Goal: Transaction & Acquisition: Purchase product/service

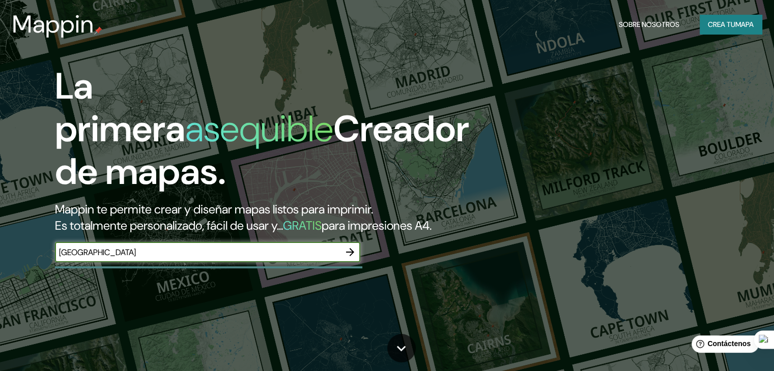
type input "[GEOGRAPHIC_DATA]"
click at [352, 258] on icon "button" at bounding box center [350, 252] width 12 height 12
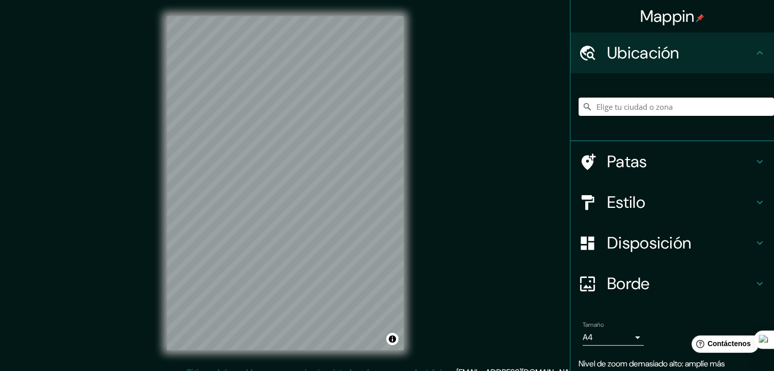
click at [647, 110] on input "Elige tu ciudad o zona" at bounding box center [675, 107] width 195 height 18
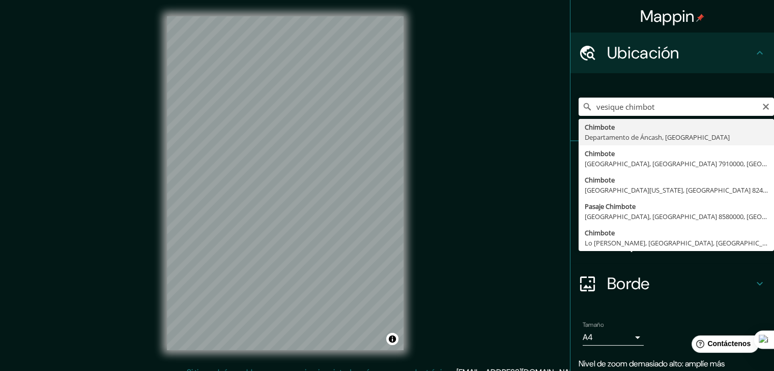
type input "Chimbote, [GEOGRAPHIC_DATA], [GEOGRAPHIC_DATA]"
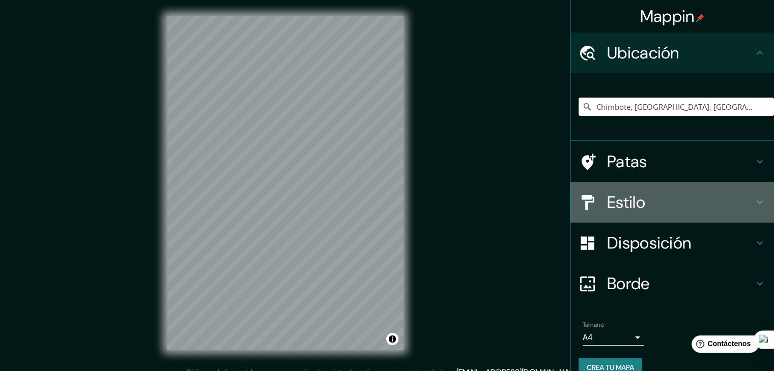
click at [651, 201] on h4 "Estilo" at bounding box center [680, 202] width 146 height 20
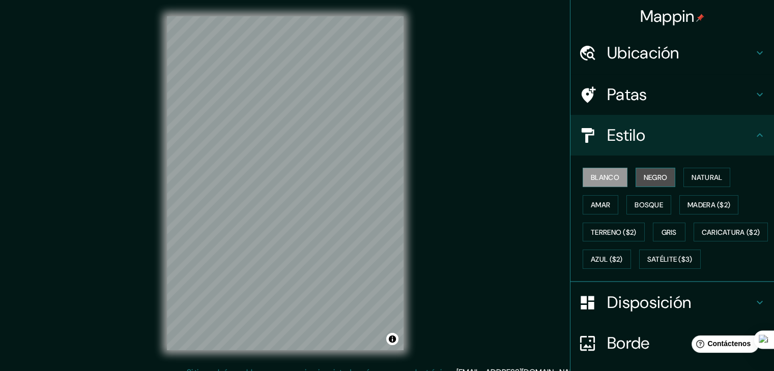
click at [643, 179] on font "Negro" at bounding box center [655, 177] width 24 height 9
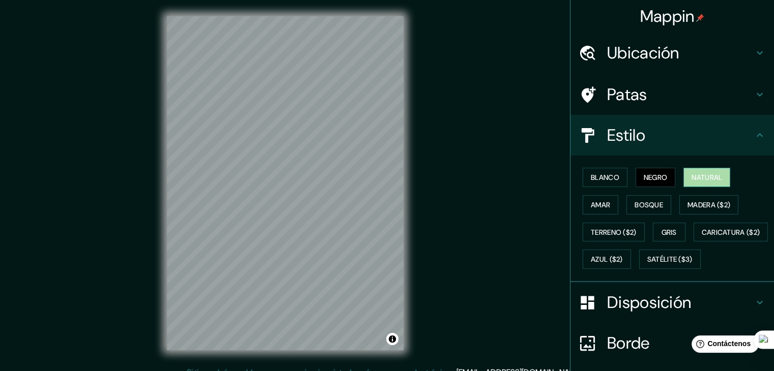
click at [693, 177] on font "Natural" at bounding box center [706, 177] width 31 height 9
click at [596, 201] on font "Amar" at bounding box center [599, 204] width 19 height 9
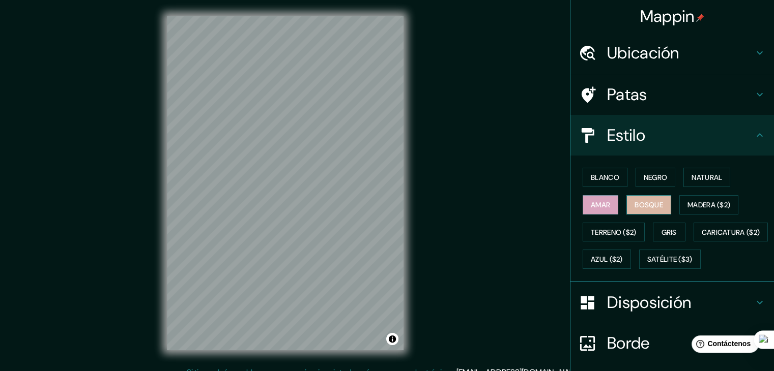
click at [647, 203] on font "Bosque" at bounding box center [648, 204] width 28 height 9
click at [704, 204] on font "Madera ($2)" at bounding box center [708, 204] width 43 height 9
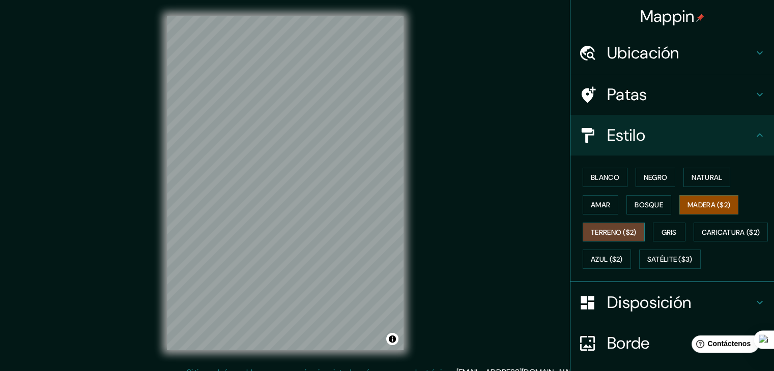
click at [608, 229] on font "Terreno ($2)" at bounding box center [613, 232] width 46 height 9
click at [665, 229] on font "Gris" at bounding box center [668, 232] width 15 height 9
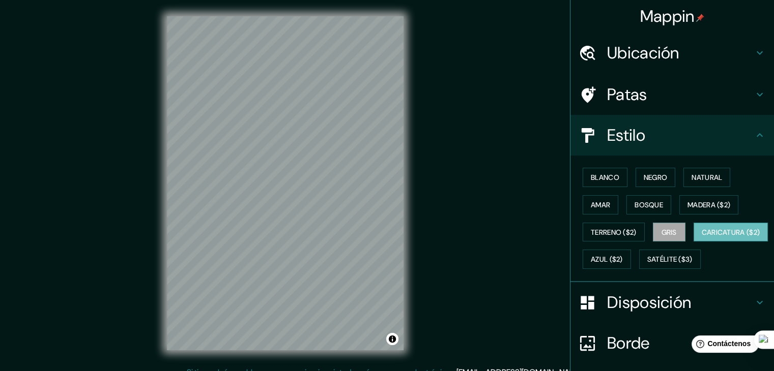
click at [701, 239] on font "Caricatura ($2)" at bounding box center [730, 232] width 58 height 13
click at [622, 253] on font "Azul ($2)" at bounding box center [606, 259] width 32 height 13
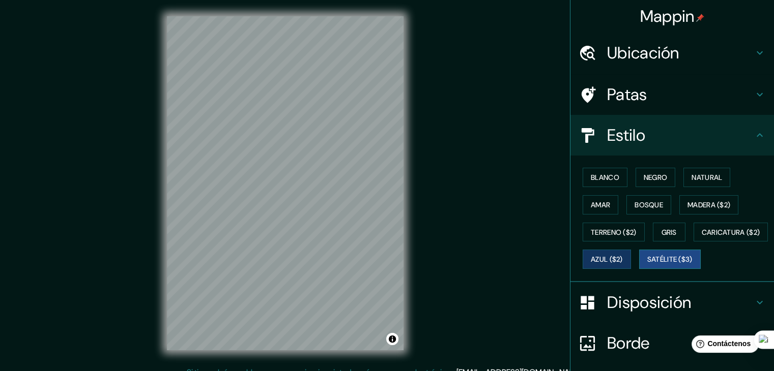
click at [647, 266] on font "Satélite ($3)" at bounding box center [669, 259] width 45 height 13
click at [600, 232] on font "Terreno ($2)" at bounding box center [613, 232] width 46 height 9
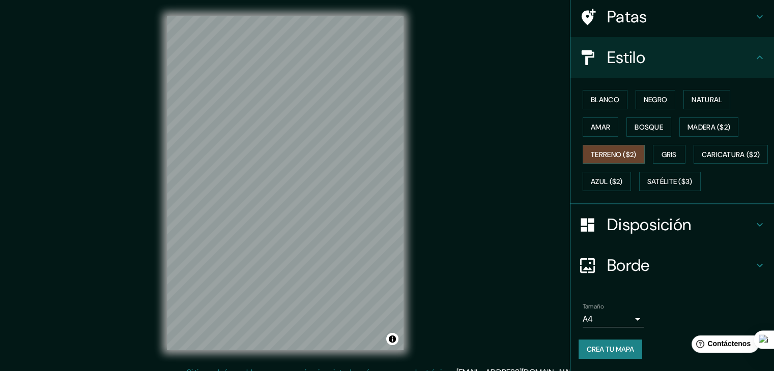
click at [633, 226] on font "Disposición" at bounding box center [649, 224] width 84 height 21
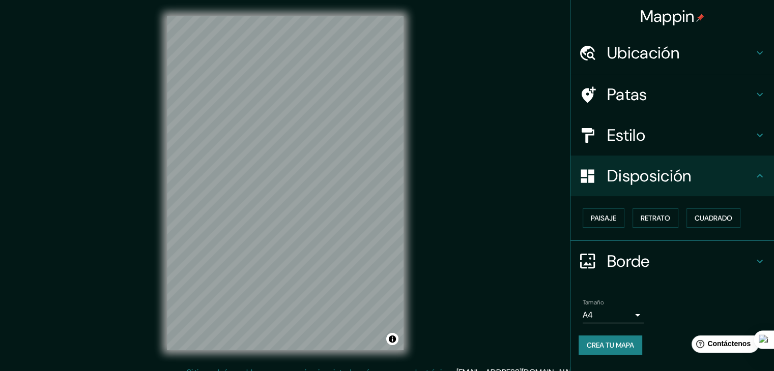
click at [627, 258] on font "Borde" at bounding box center [628, 261] width 43 height 21
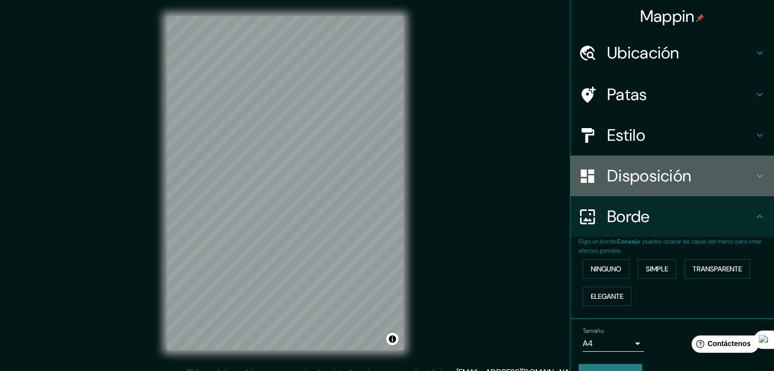
click at [610, 165] on font "Disposición" at bounding box center [649, 175] width 84 height 21
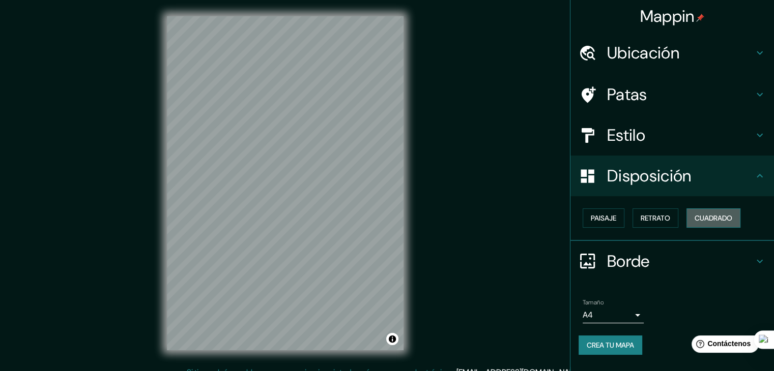
click at [700, 212] on font "Cuadrado" at bounding box center [713, 218] width 38 height 13
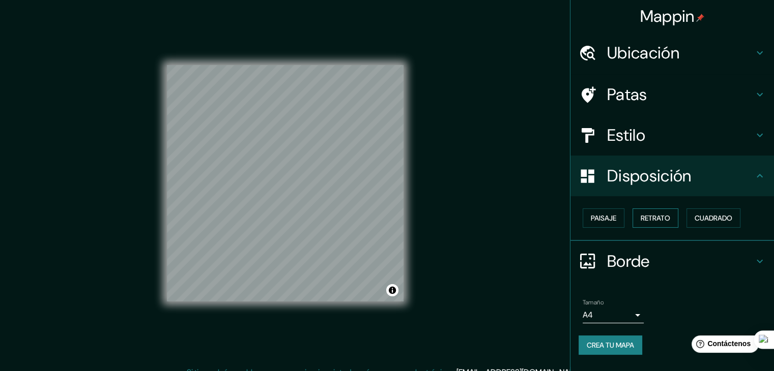
click at [662, 209] on button "Retrato" at bounding box center [655, 218] width 46 height 19
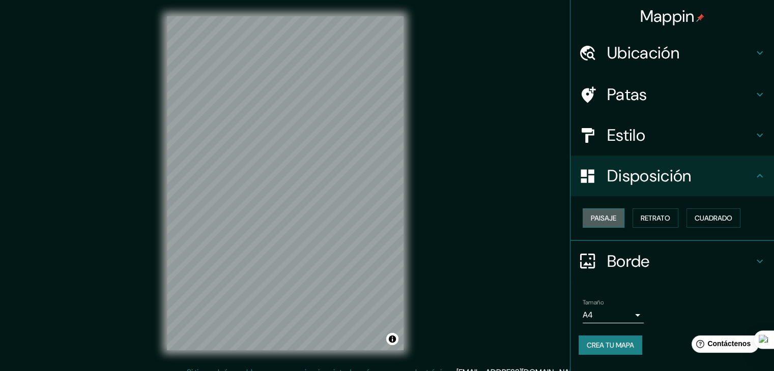
click at [601, 214] on font "Paisaje" at bounding box center [602, 218] width 25 height 9
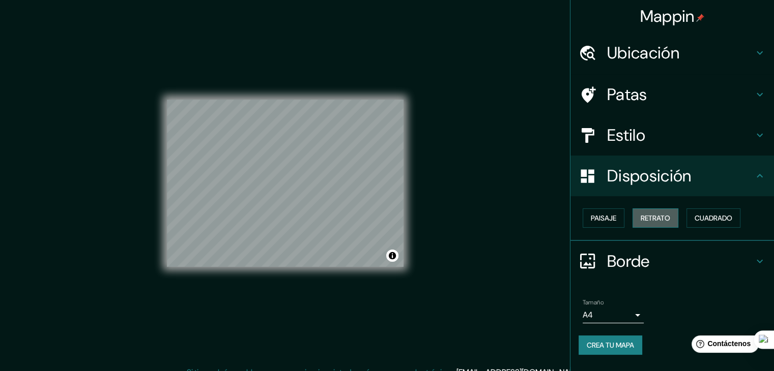
click at [677, 210] on button "Retrato" at bounding box center [655, 218] width 46 height 19
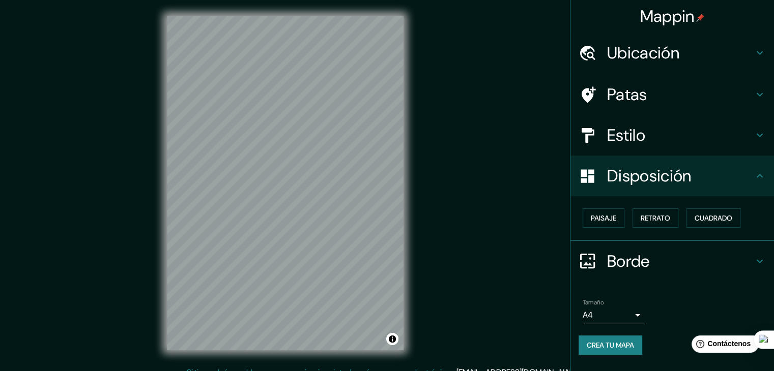
click at [624, 189] on div "Disposición" at bounding box center [671, 176] width 203 height 41
click at [617, 266] on font "Borde" at bounding box center [628, 261] width 43 height 21
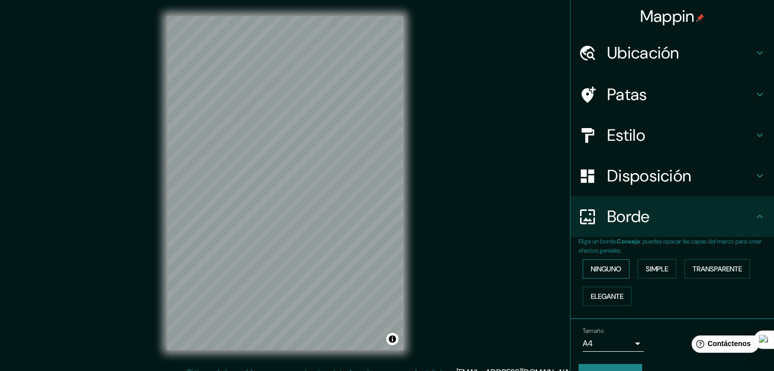
click at [601, 266] on font "Ninguno" at bounding box center [605, 268] width 31 height 9
click at [661, 268] on font "Simple" at bounding box center [656, 268] width 22 height 9
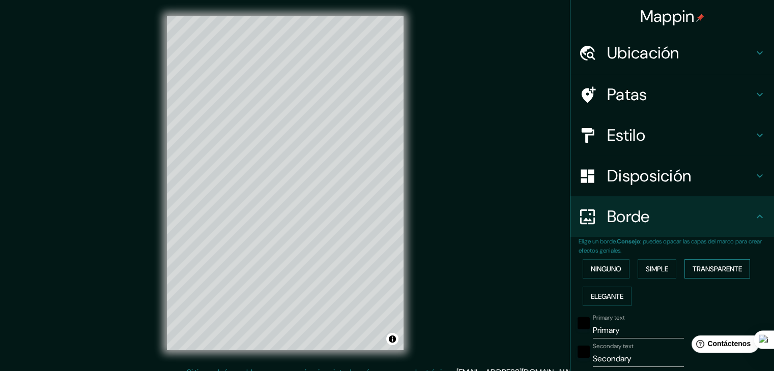
click at [695, 264] on font "Transparente" at bounding box center [716, 268] width 49 height 9
click at [604, 295] on font "Elegante" at bounding box center [606, 296] width 33 height 9
click at [594, 269] on font "Ninguno" at bounding box center [605, 268] width 31 height 9
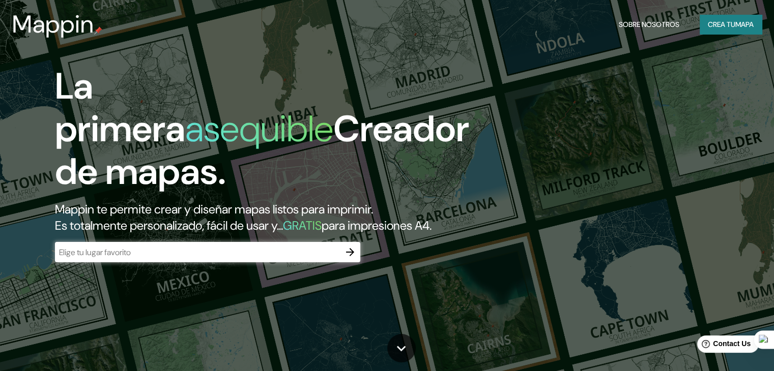
click at [153, 258] on input "text" at bounding box center [197, 253] width 285 height 12
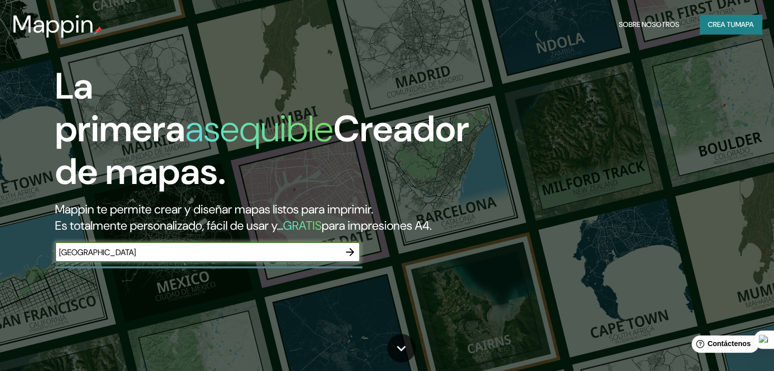
type input "[GEOGRAPHIC_DATA]"
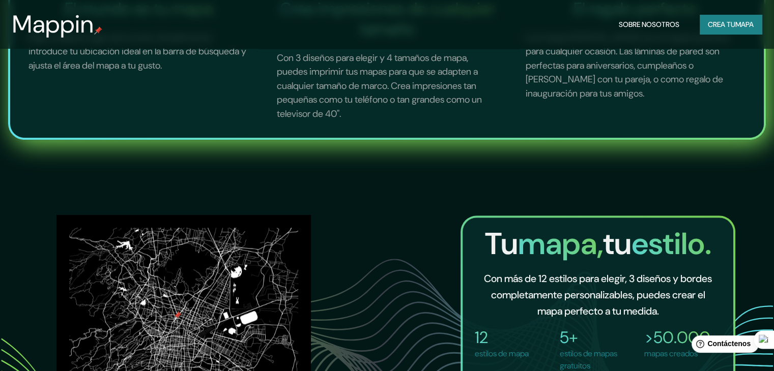
scroll to position [814, 0]
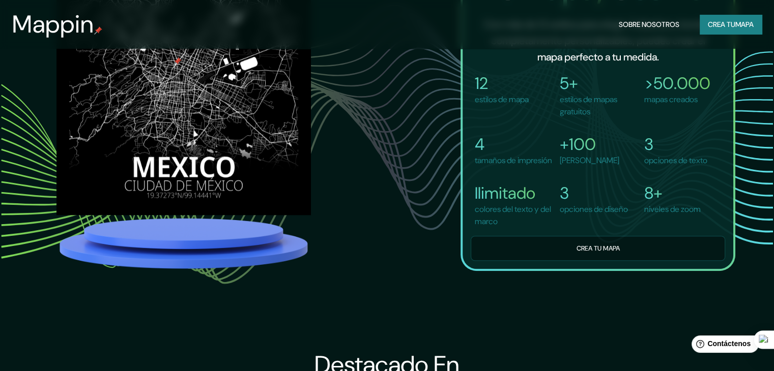
click at [712, 22] on font "Crea tu" at bounding box center [720, 24] width 27 height 9
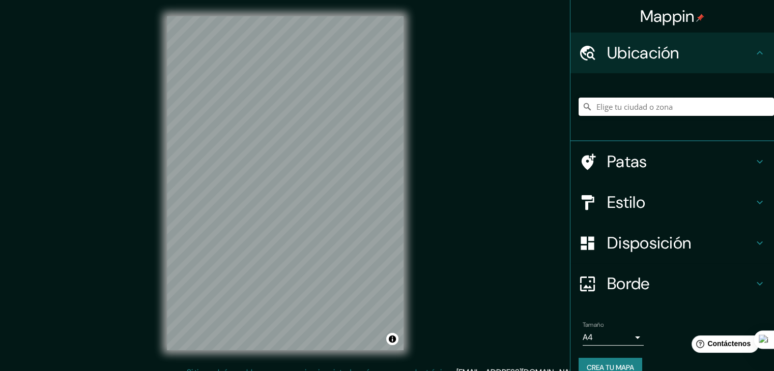
click at [607, 111] on input "Elige tu ciudad o zona" at bounding box center [675, 107] width 195 height 18
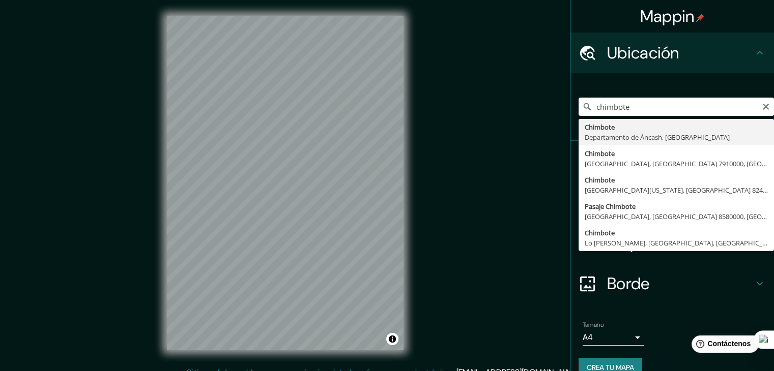
type input "Chimbote, [GEOGRAPHIC_DATA], [GEOGRAPHIC_DATA]"
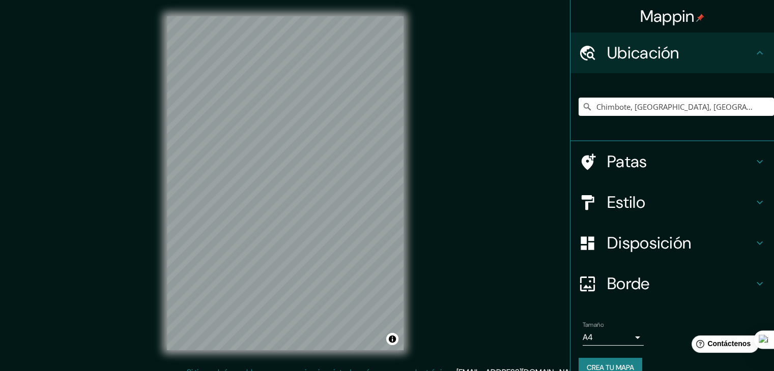
click at [679, 155] on h4 "Patas" at bounding box center [680, 162] width 146 height 20
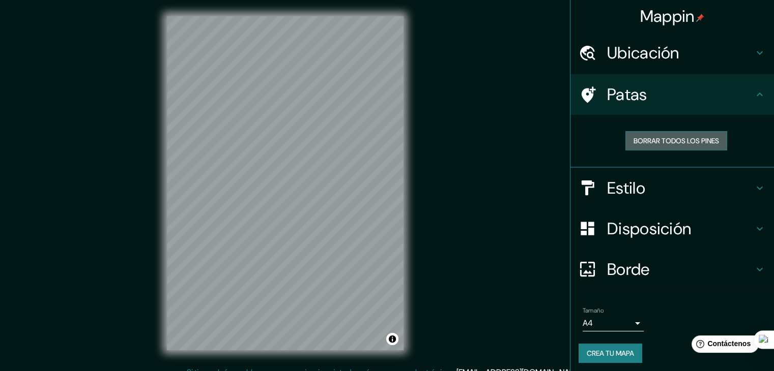
click at [633, 139] on font "Borrar todos los pines" at bounding box center [675, 140] width 85 height 9
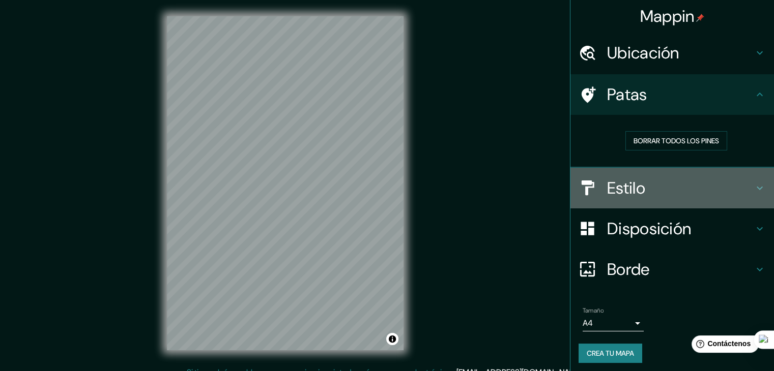
click at [587, 186] on icon at bounding box center [587, 188] width 18 height 18
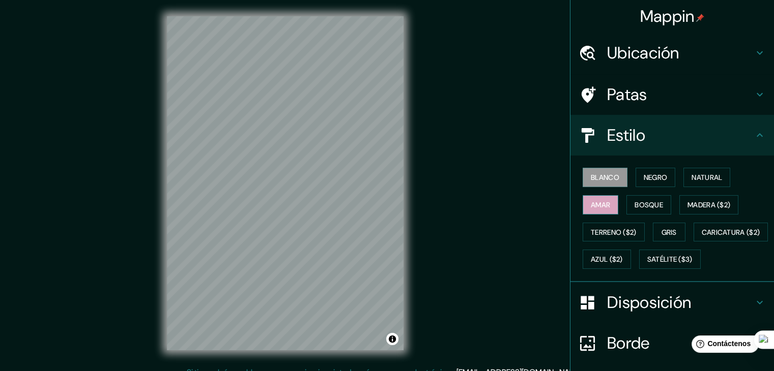
click at [597, 204] on font "Amar" at bounding box center [599, 204] width 19 height 9
click at [596, 234] on font "Terreno ($2)" at bounding box center [613, 232] width 46 height 9
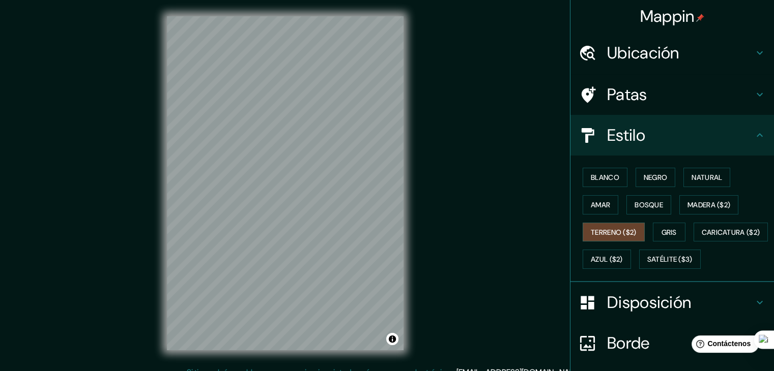
click at [597, 133] on div at bounding box center [592, 136] width 28 height 18
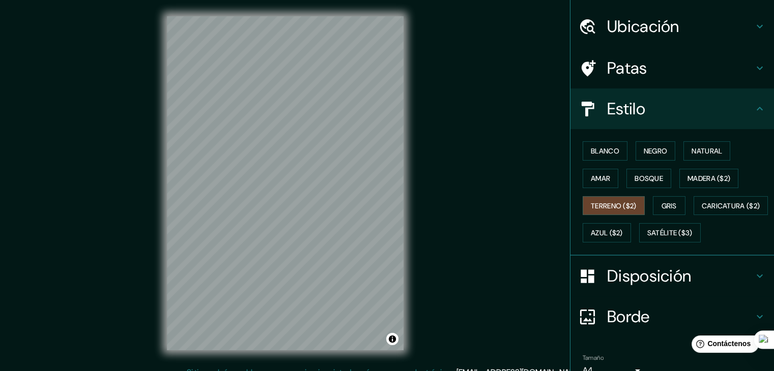
scroll to position [51, 0]
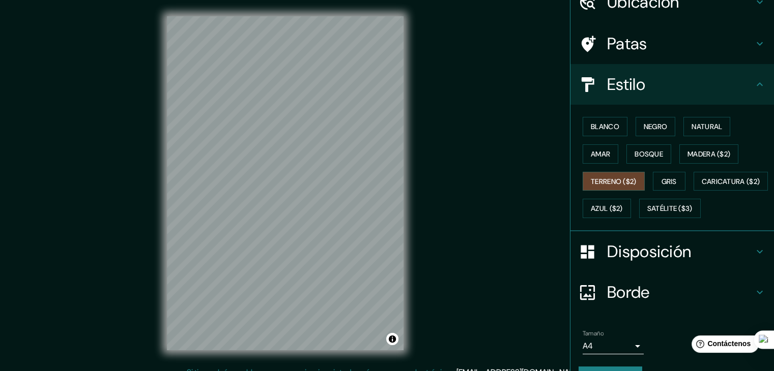
click at [607, 262] on font "Disposición" at bounding box center [649, 251] width 84 height 21
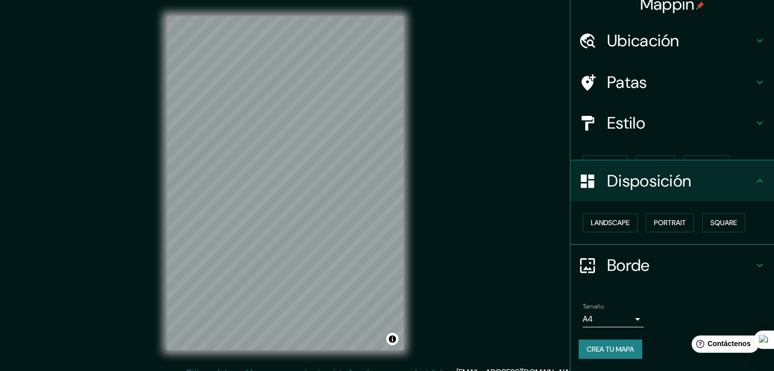
scroll to position [0, 0]
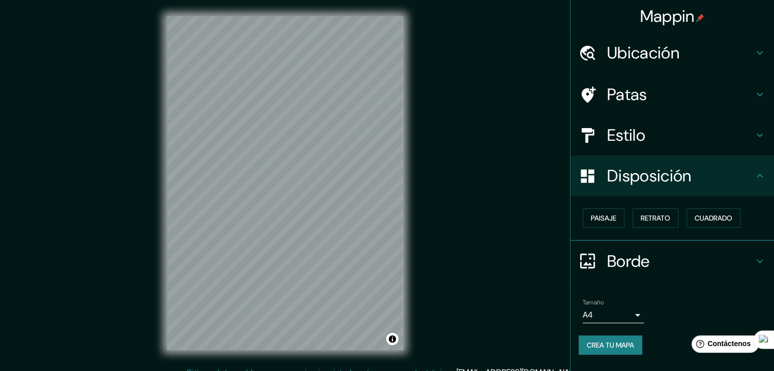
click at [600, 228] on div "Paisaje Retrato Cuadrado" at bounding box center [675, 217] width 195 height 27
click at [639, 224] on button "Retrato" at bounding box center [655, 218] width 46 height 19
click at [699, 214] on font "Cuadrado" at bounding box center [713, 218] width 38 height 9
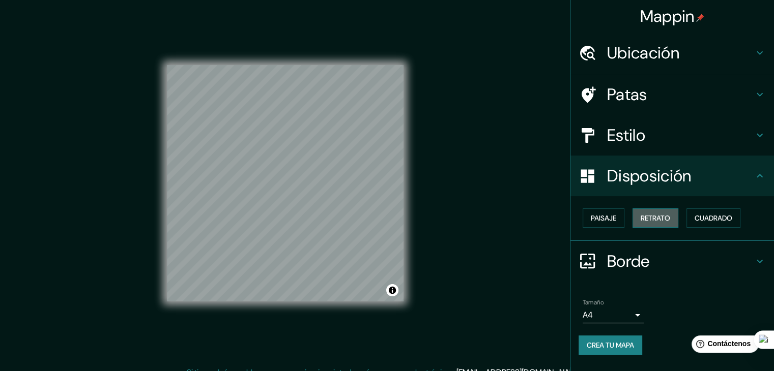
click at [659, 210] on button "Retrato" at bounding box center [655, 218] width 46 height 19
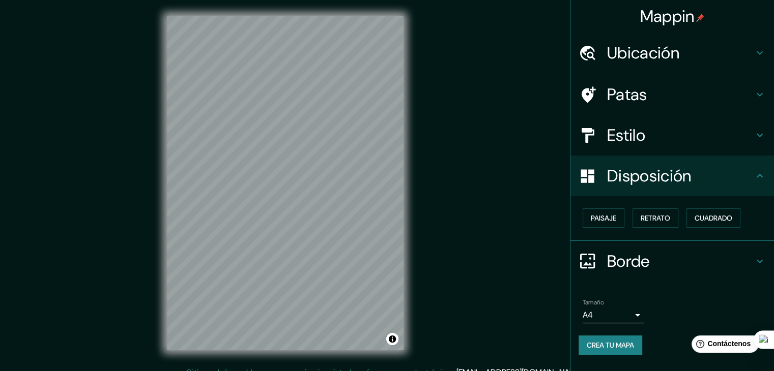
scroll to position [12, 0]
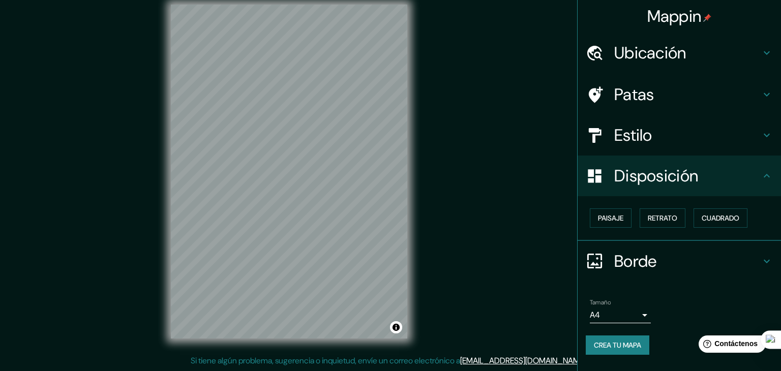
click at [601, 310] on body "Mappin Ubicación Chimbote, [GEOGRAPHIC_DATA], [GEOGRAPHIC_DATA] Patas Estilo Di…" at bounding box center [390, 173] width 781 height 371
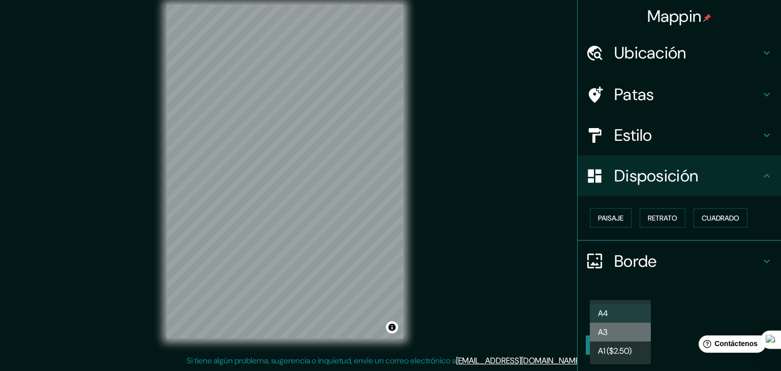
click at [606, 333] on font "A3" at bounding box center [603, 332] width 10 height 11
type input "a4"
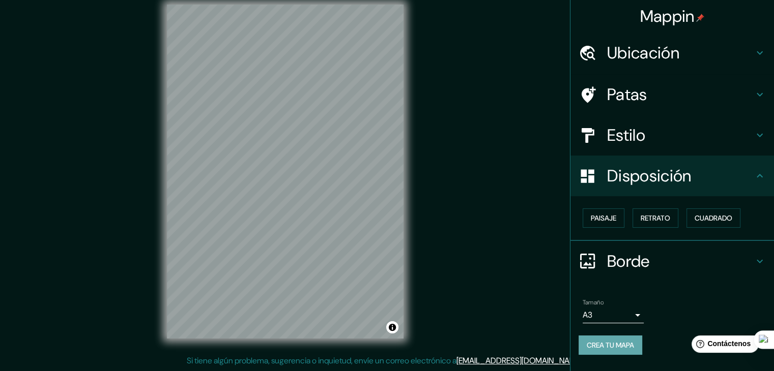
click at [615, 349] on font "Crea tu mapa" at bounding box center [609, 345] width 47 height 13
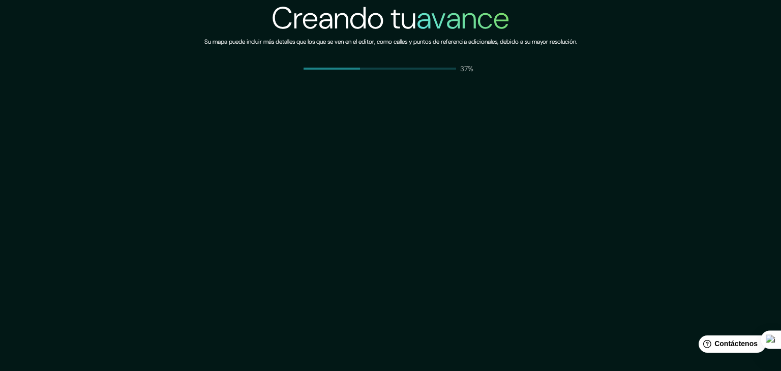
click at [468, 140] on div "Creando tu avance Su mapa puede incluir más detalles que los que se ven en el e…" at bounding box center [390, 185] width 781 height 371
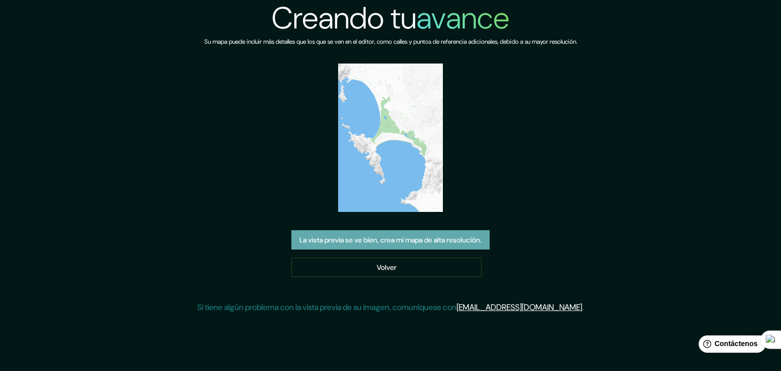
click at [352, 234] on font "La vista previa se ve bien, crea mi mapa de alta resolución." at bounding box center [391, 239] width 182 height 13
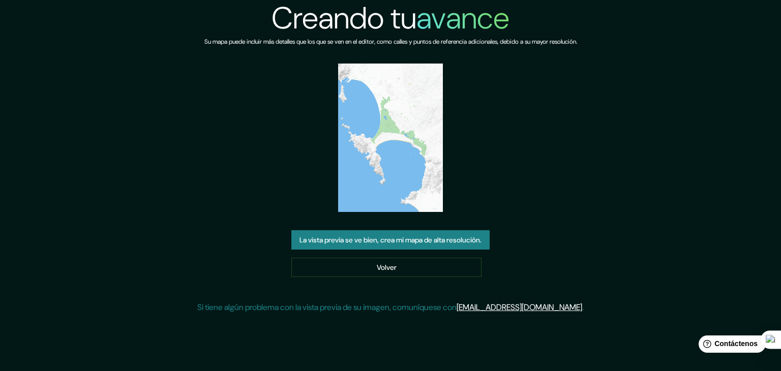
click at [363, 240] on font "La vista previa se ve bien, crea mi mapa de alta resolución." at bounding box center [391, 239] width 182 height 9
click at [372, 229] on div "Creando tu avance Su mapa puede incluir más detalles que los que se ven en el e…" at bounding box center [390, 161] width 387 height 322
